Goal: Find specific page/section: Locate a particular part of the current website

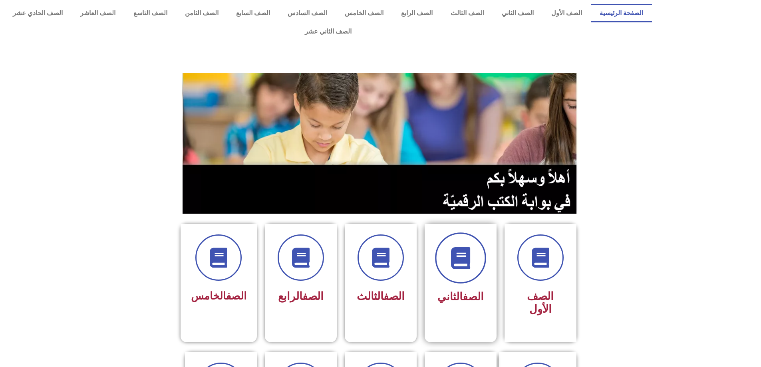
click at [457, 252] on span at bounding box center [460, 258] width 51 height 51
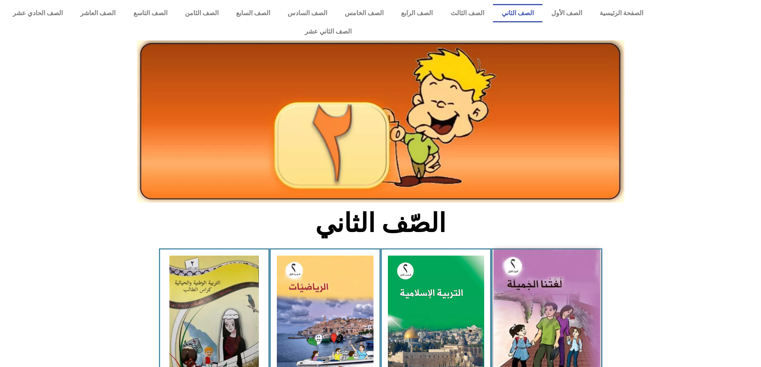
click at [563, 308] on img at bounding box center [547, 315] width 106 height 131
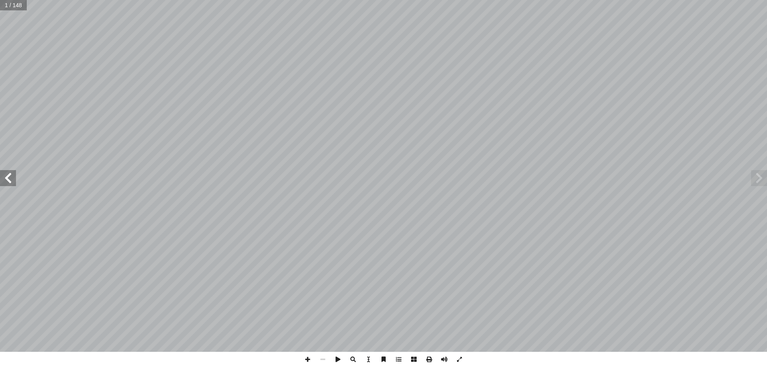
click at [764, 175] on span at bounding box center [759, 178] width 16 height 16
click at [8, 181] on span at bounding box center [8, 178] width 16 height 16
drag, startPoint x: 31, startPoint y: 0, endPoint x: 2, endPoint y: 180, distance: 182.1
click at [2, 180] on span at bounding box center [8, 178] width 16 height 16
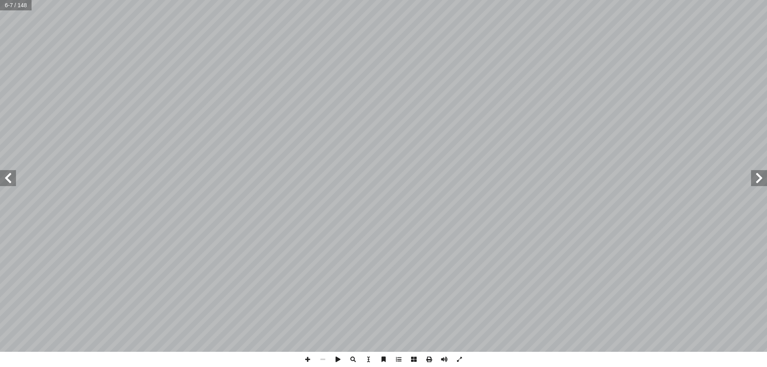
click at [2, 180] on span at bounding box center [8, 178] width 16 height 16
